Goal: Information Seeking & Learning: Learn about a topic

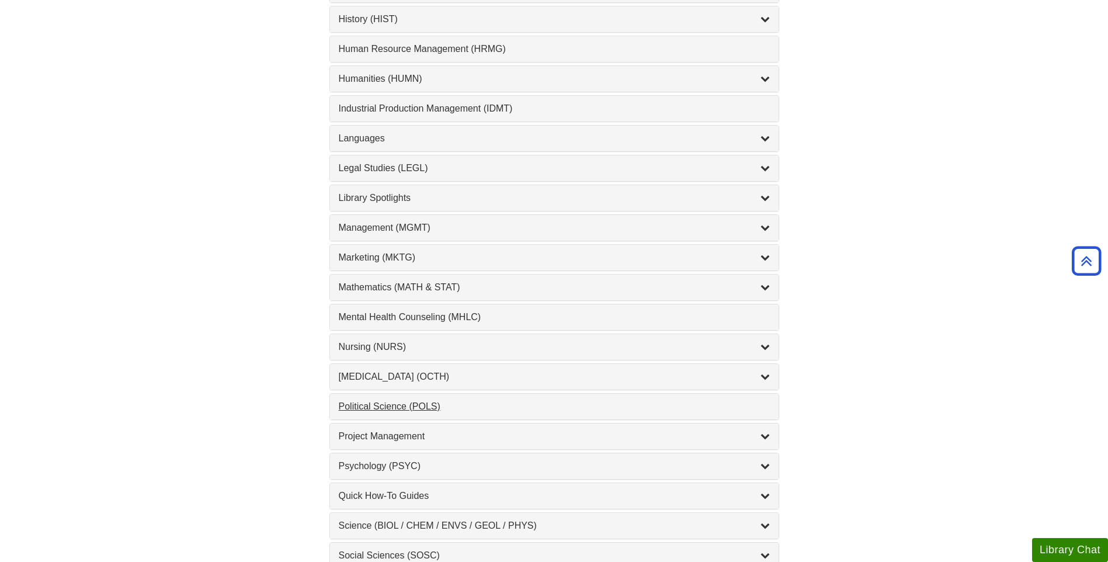
scroll to position [876, 0]
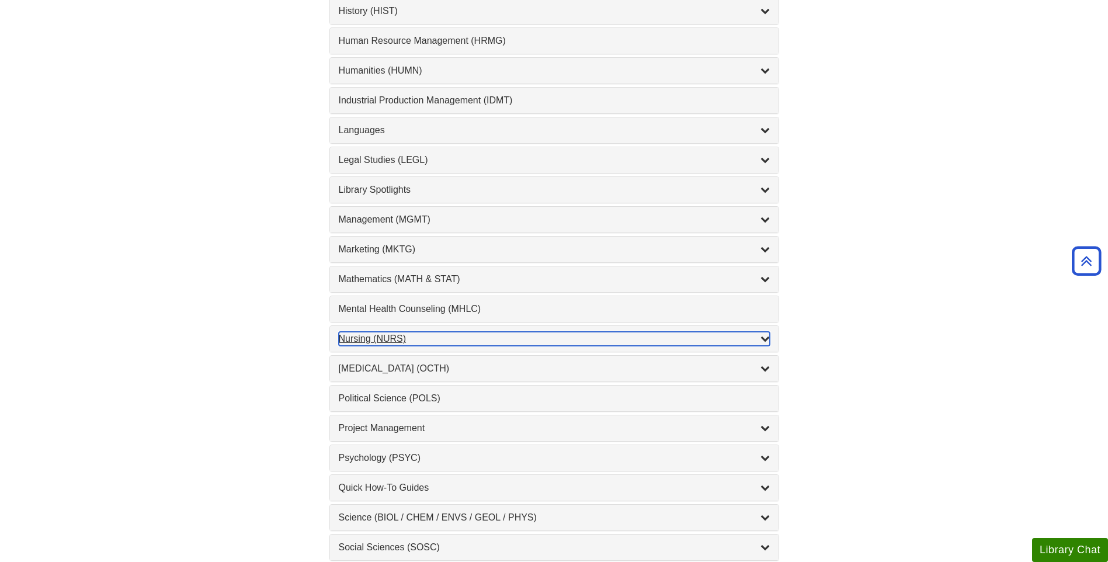
click at [378, 344] on div "Nursing (NURS) , 14 guides" at bounding box center [554, 339] width 431 height 14
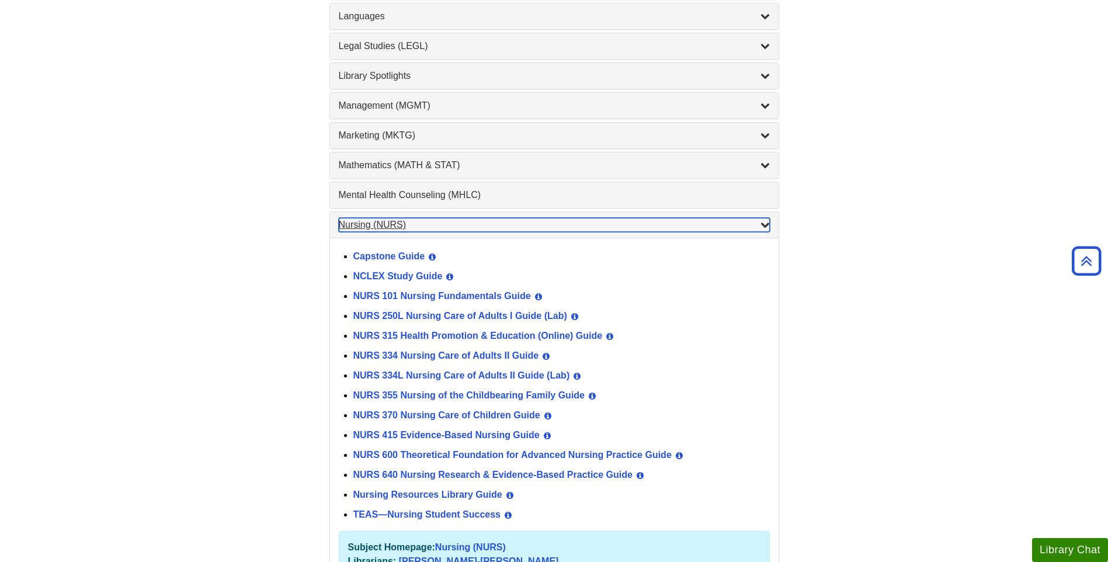
scroll to position [1051, 0]
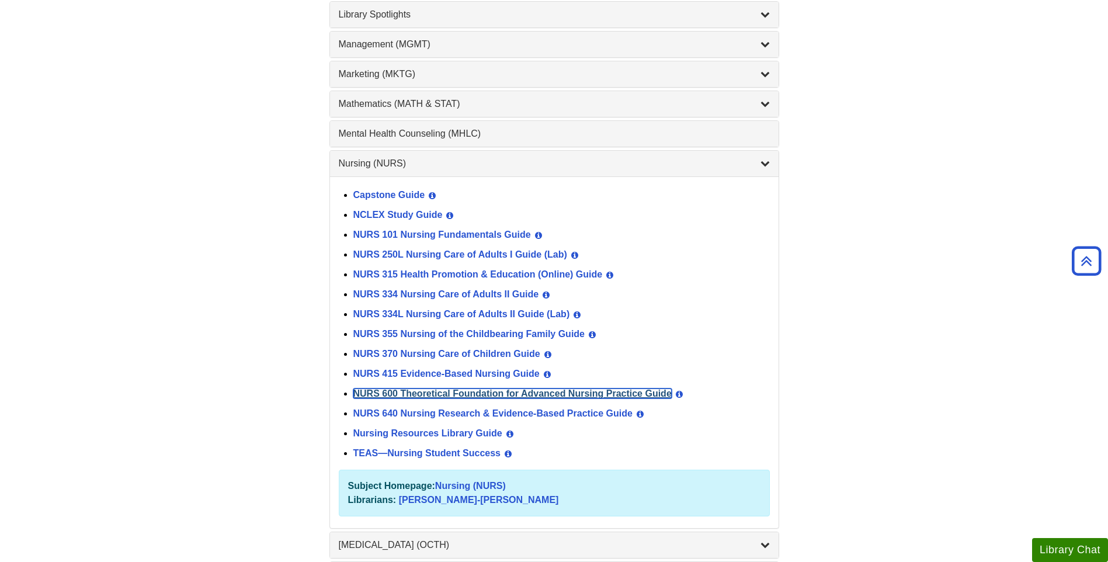
click at [401, 396] on link "NURS 600 Theoretical Foundation for Advanced Nursing Practice Guide" at bounding box center [512, 393] width 318 height 10
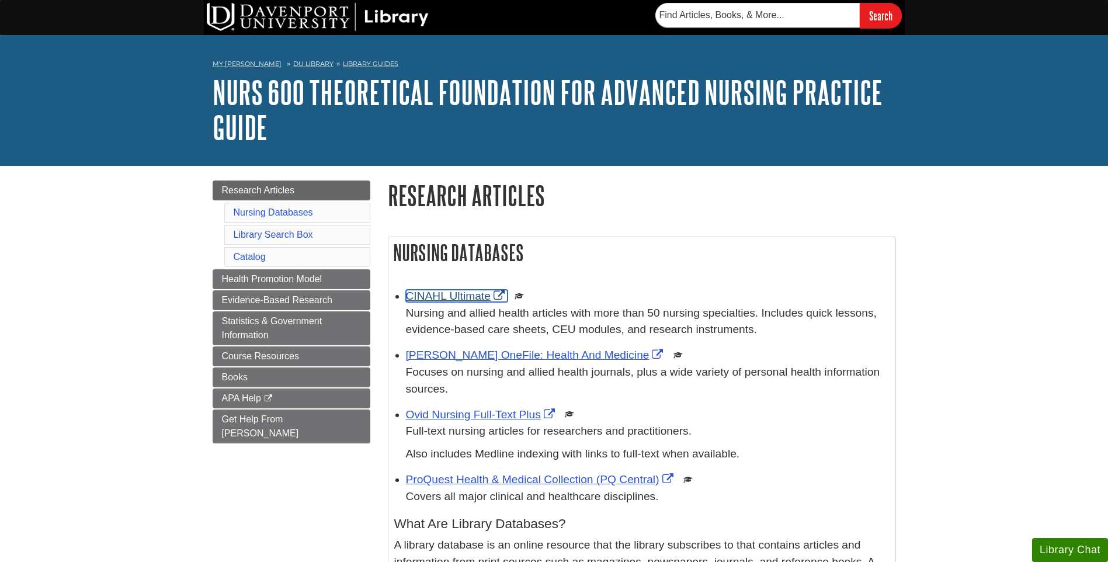
click at [447, 295] on link "CINAHL Ultimate" at bounding box center [457, 296] width 102 height 12
click at [463, 352] on link "[PERSON_NAME] OneFile: Health And Medicine" at bounding box center [536, 355] width 260 height 12
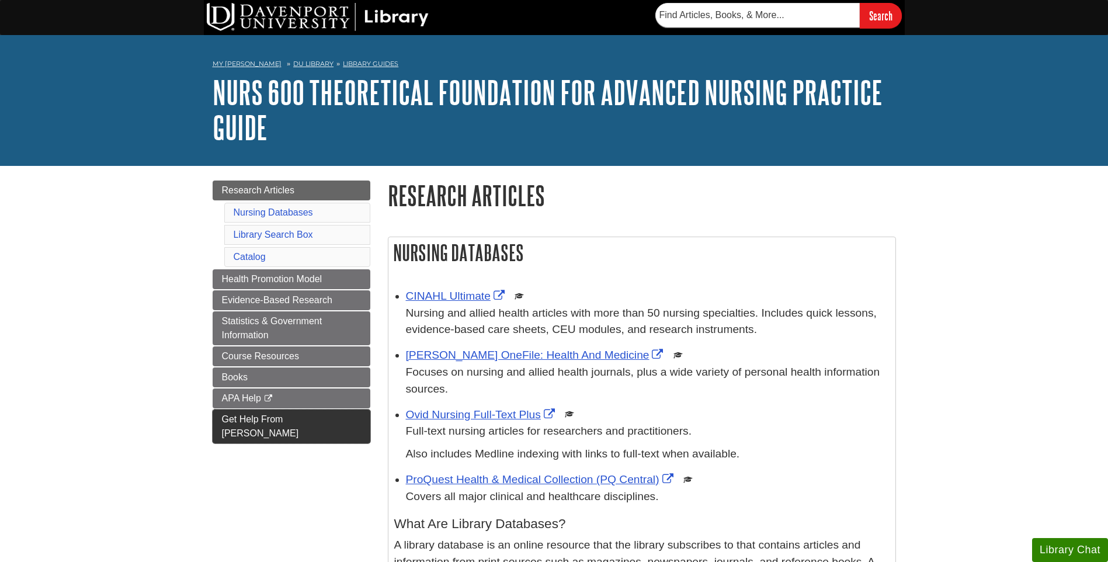
click at [270, 414] on span "Get Help From [PERSON_NAME]" at bounding box center [260, 426] width 77 height 24
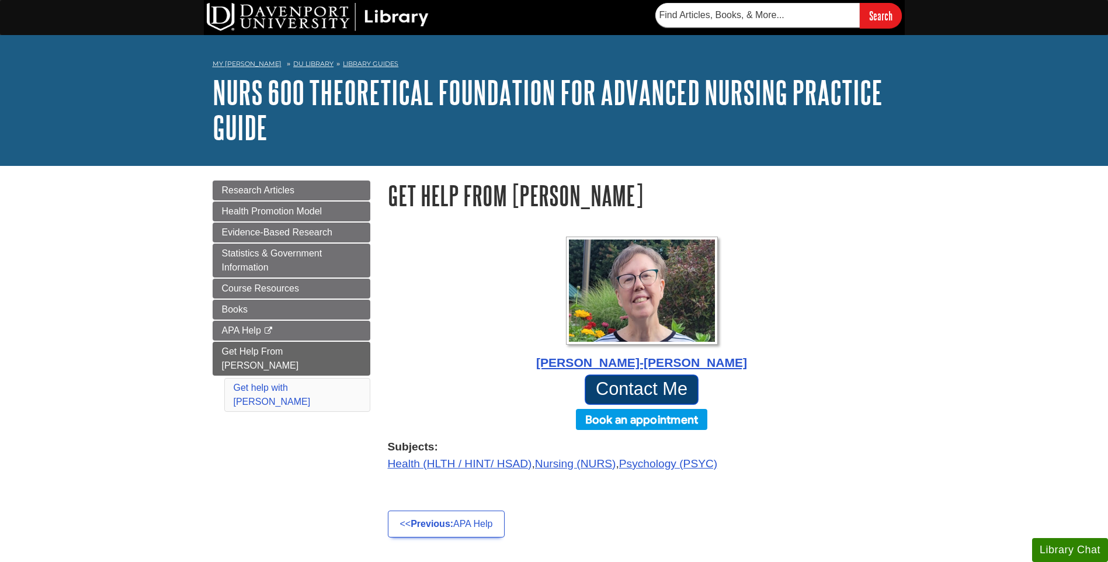
click at [632, 383] on link "Contact Me" at bounding box center [642, 389] width 114 height 30
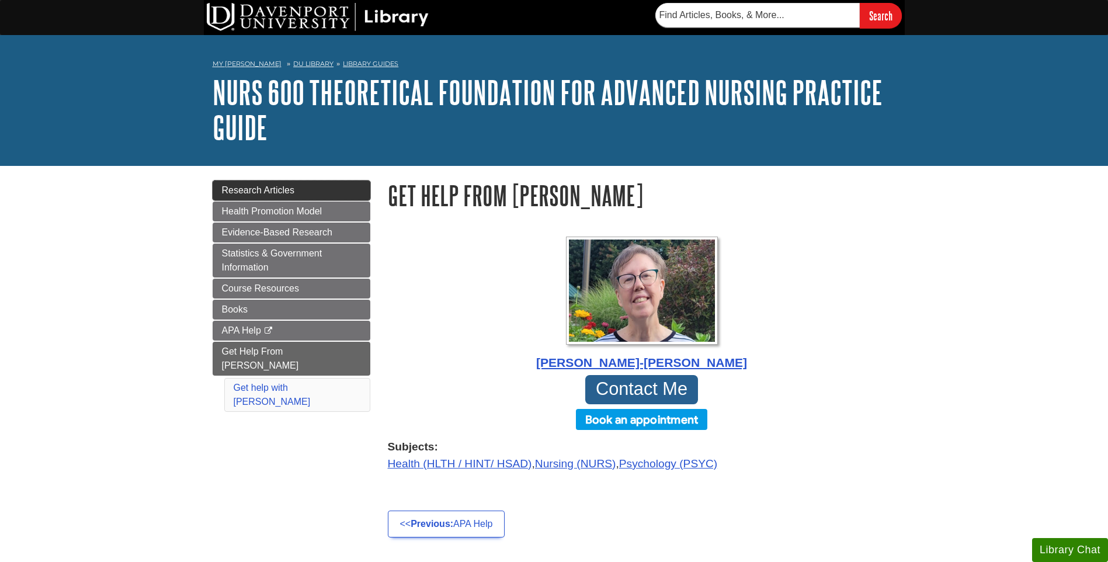
click at [247, 191] on span "Research Articles" at bounding box center [258, 190] width 73 height 10
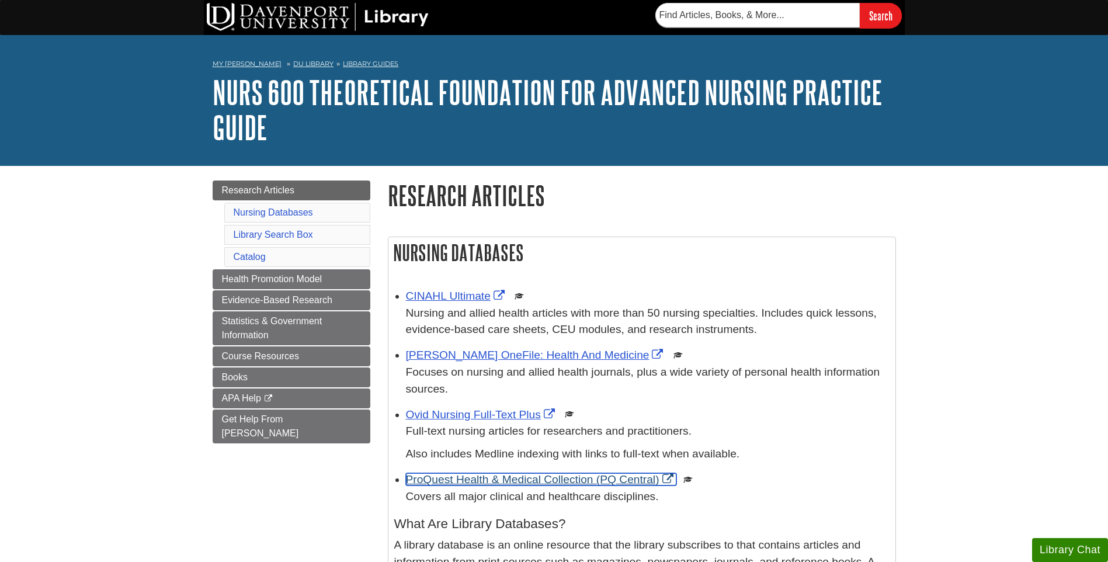
click at [509, 476] on link "ProQuest Health & Medical Collection (PQ Central)" at bounding box center [541, 479] width 270 height 12
click at [459, 297] on link "CINAHL Ultimate" at bounding box center [457, 296] width 102 height 12
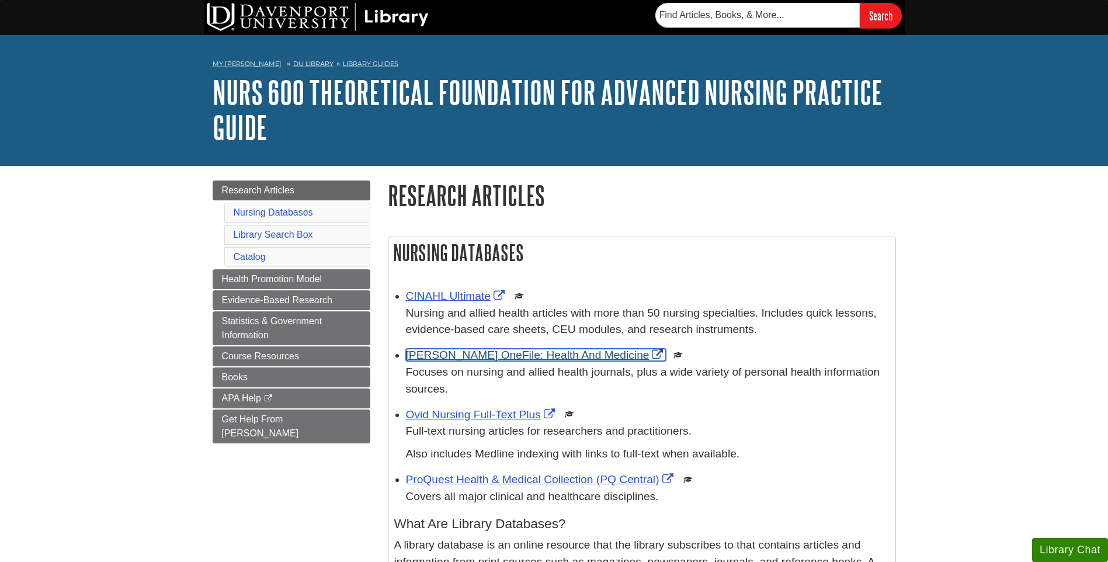
click at [466, 359] on link "[PERSON_NAME] OneFile: Health And Medicine" at bounding box center [536, 355] width 260 height 12
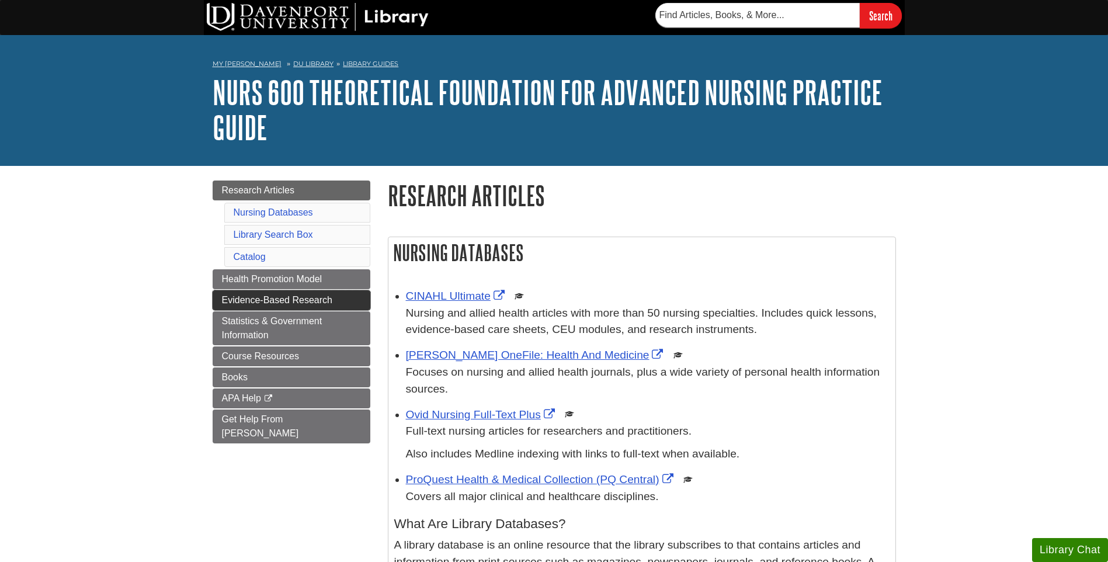
click at [279, 302] on span "Evidence-Based Research" at bounding box center [277, 300] width 110 height 10
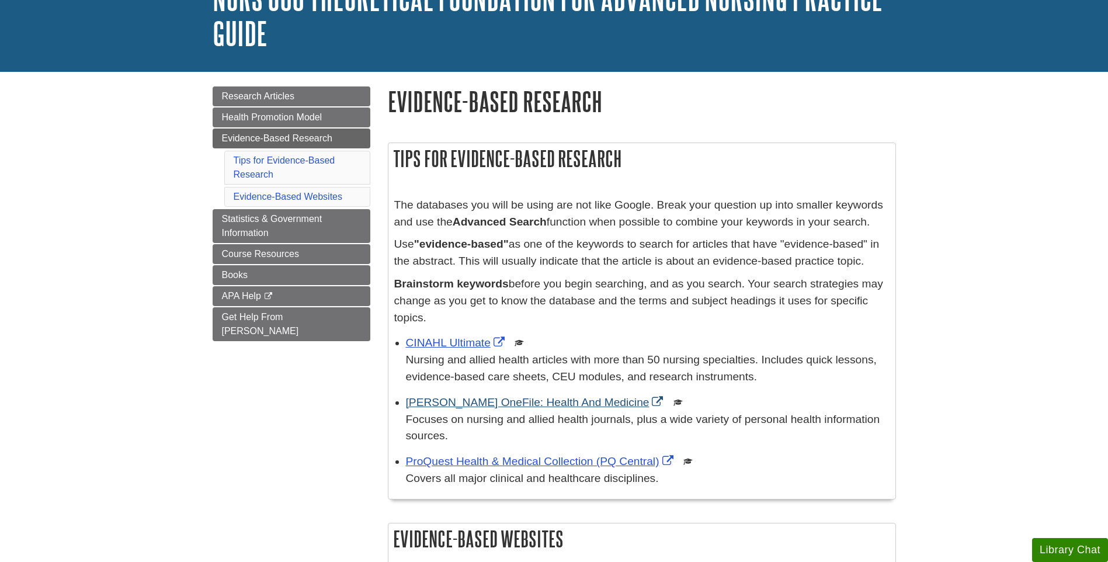
scroll to position [117, 0]
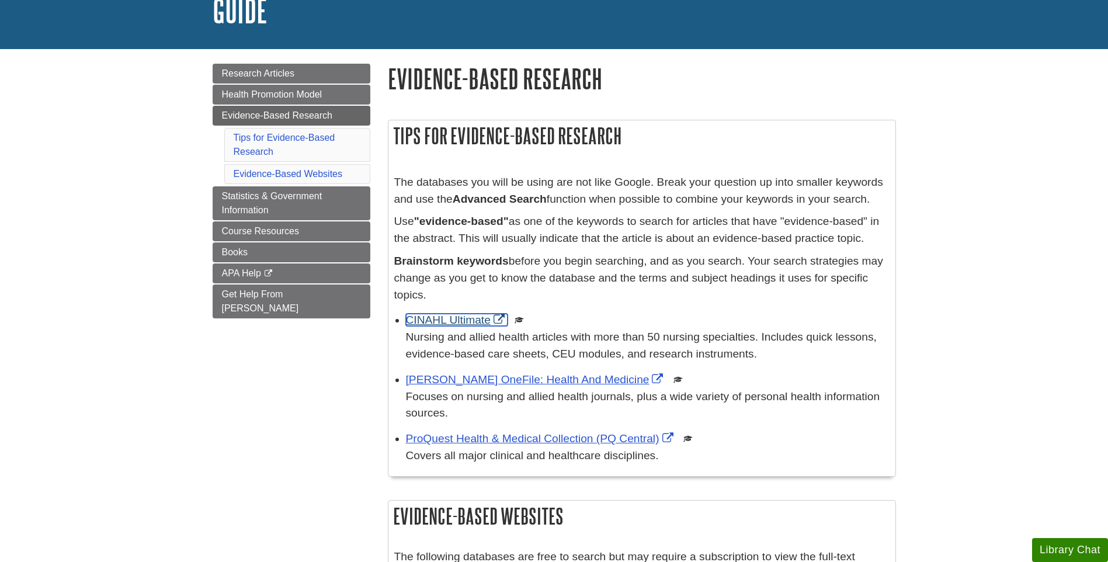
click at [434, 320] on link "CINAHL Ultimate" at bounding box center [457, 320] width 102 height 12
click at [259, 77] on span "Research Articles" at bounding box center [258, 73] width 73 height 10
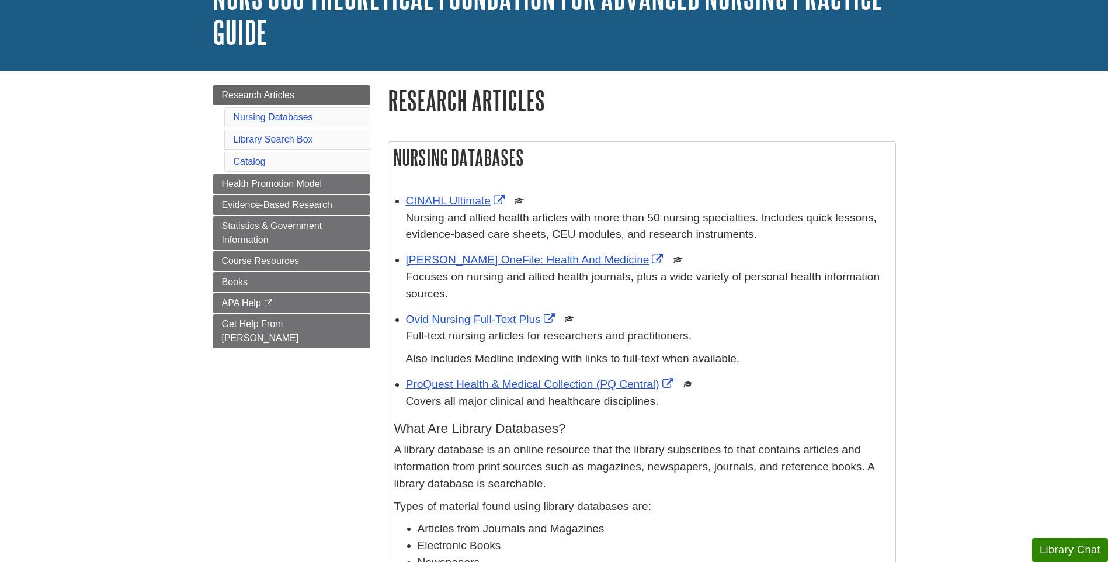
scroll to position [117, 0]
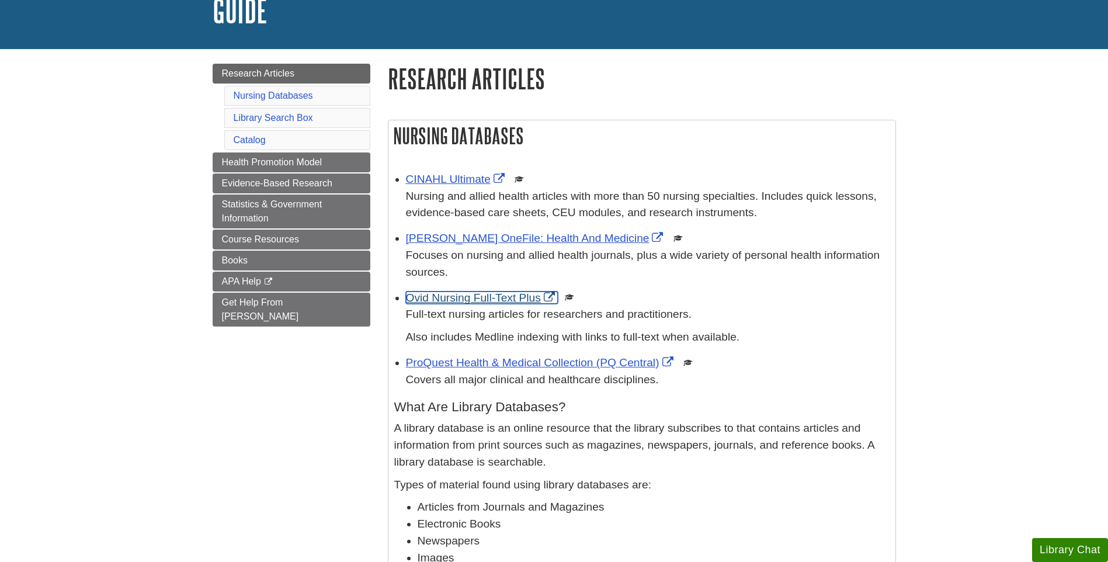
click at [468, 297] on link "Ovid Nursing Full-Text Plus" at bounding box center [482, 297] width 152 height 12
click at [478, 178] on link "CINAHL Ultimate" at bounding box center [457, 179] width 102 height 12
